Goal: Task Accomplishment & Management: Use online tool/utility

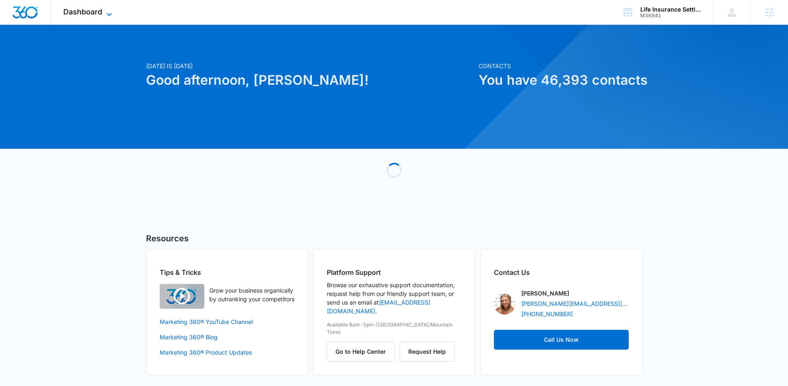
click at [79, 7] on span "Dashboard" at bounding box center [82, 11] width 39 height 9
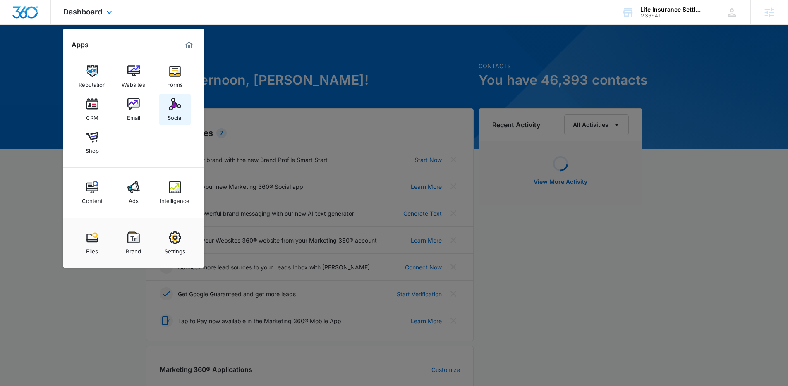
click at [167, 105] on link "Social" at bounding box center [174, 109] width 31 height 31
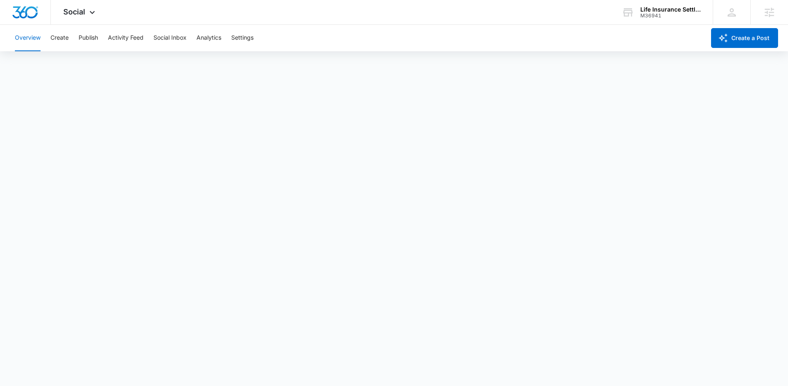
click at [71, 39] on div "Overview Create Publish Activity Feed Social Inbox Analytics Settings" at bounding box center [357, 38] width 695 height 26
click at [64, 38] on button "Create" at bounding box center [59, 38] width 18 height 26
